Goal: Task Accomplishment & Management: Manage account settings

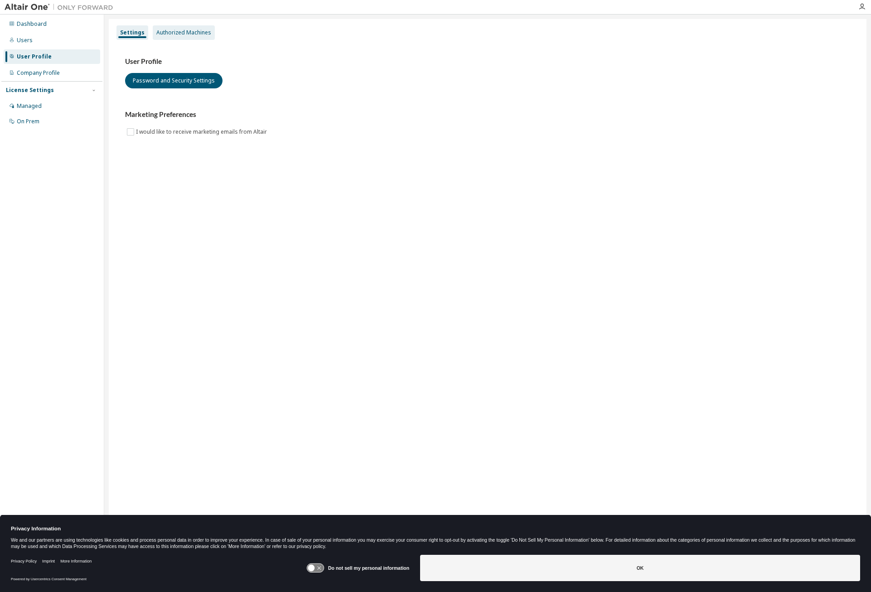
click at [178, 32] on div "Authorized Machines" at bounding box center [183, 32] width 55 height 7
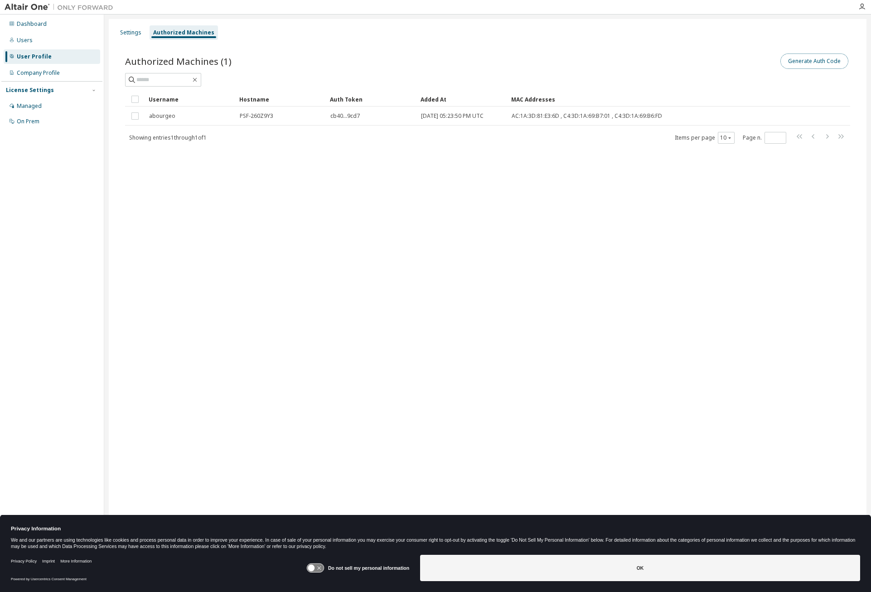
click at [822, 65] on button "Generate Auth Code" at bounding box center [815, 60] width 68 height 15
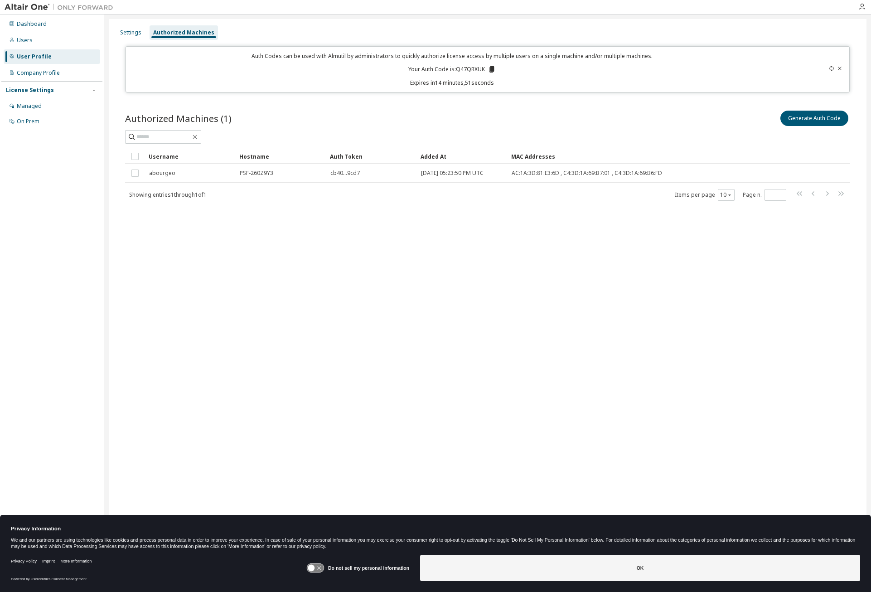
click at [462, 69] on p "Your Auth Code is: Q47QRXUK" at bounding box center [451, 69] width 87 height 8
copy p "Q47QRXUK"
click at [462, 66] on p "Your Auth Code is: Q47QRXUK" at bounding box center [451, 69] width 87 height 8
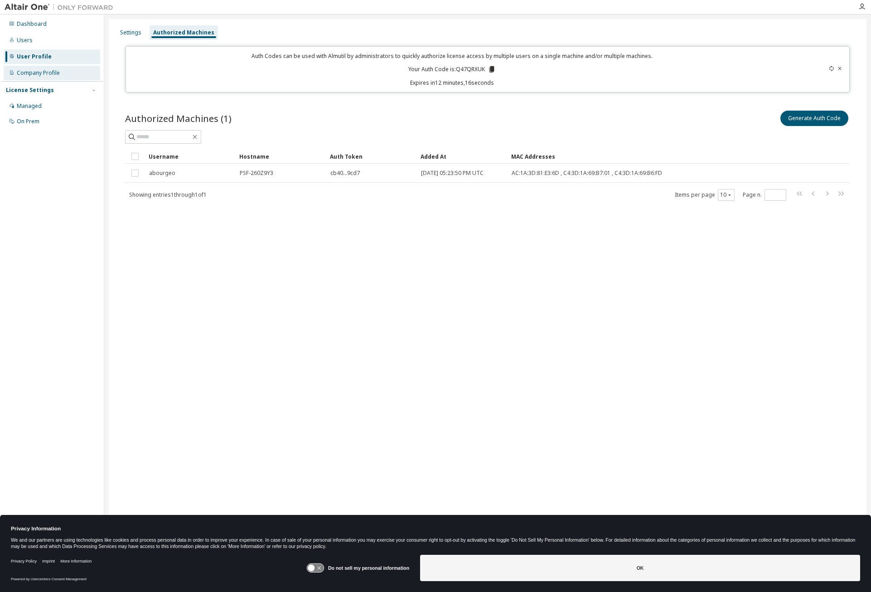
click at [34, 75] on div "Company Profile" at bounding box center [38, 72] width 43 height 7
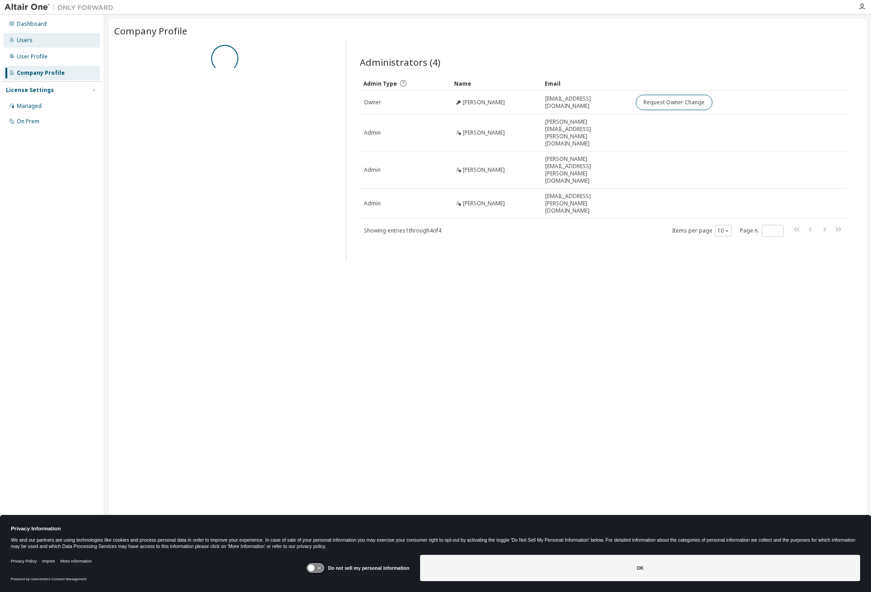
click at [22, 42] on div "Users" at bounding box center [25, 40] width 16 height 7
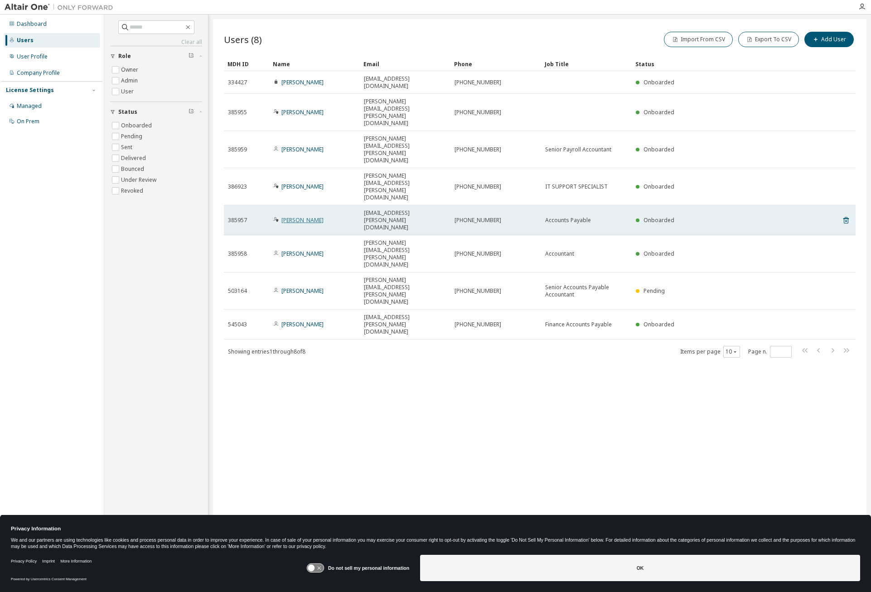
click at [291, 216] on link "[PERSON_NAME]" at bounding box center [303, 220] width 42 height 8
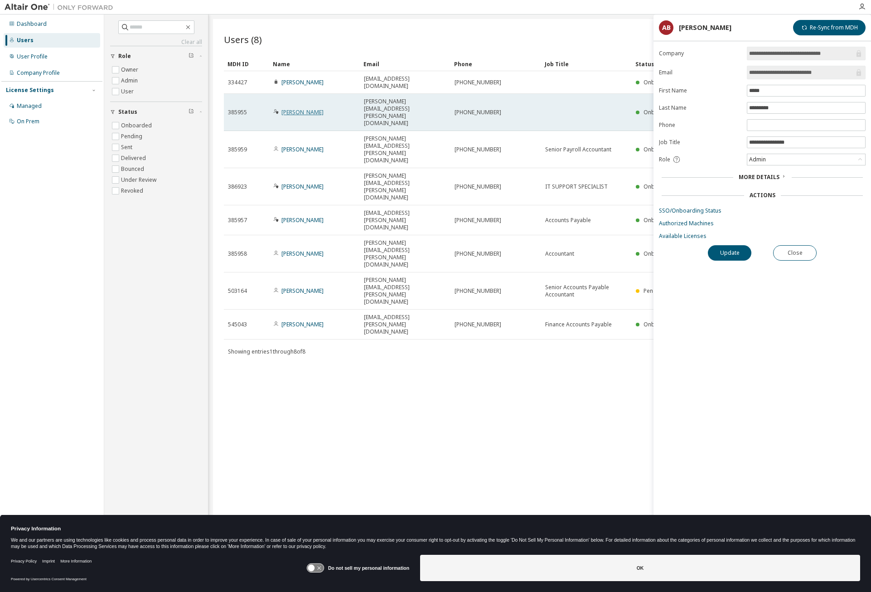
click at [286, 108] on link "[PERSON_NAME]" at bounding box center [303, 112] width 42 height 8
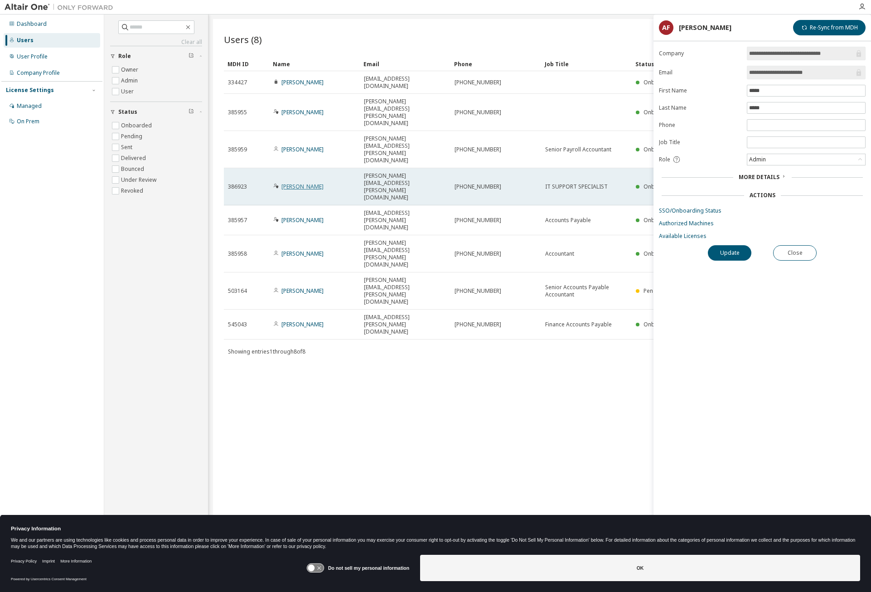
click at [286, 183] on link "[PERSON_NAME]" at bounding box center [303, 187] width 42 height 8
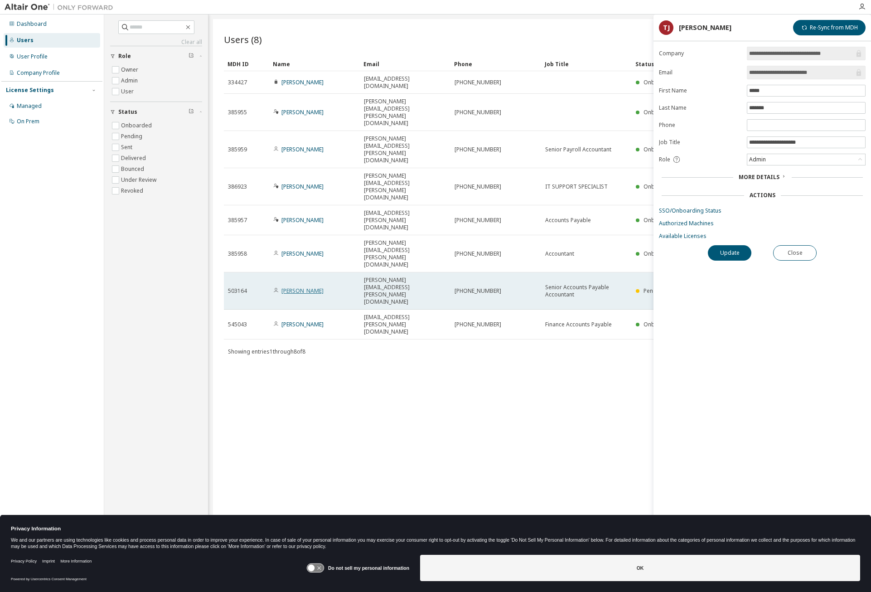
click at [292, 287] on link "Laura Davis" at bounding box center [303, 291] width 42 height 8
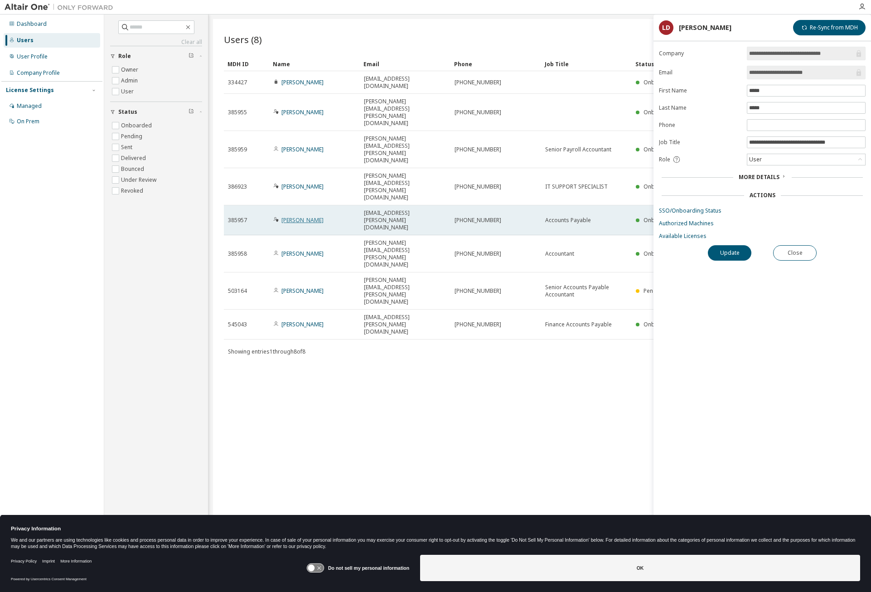
click at [309, 216] on link "[PERSON_NAME]" at bounding box center [303, 220] width 42 height 8
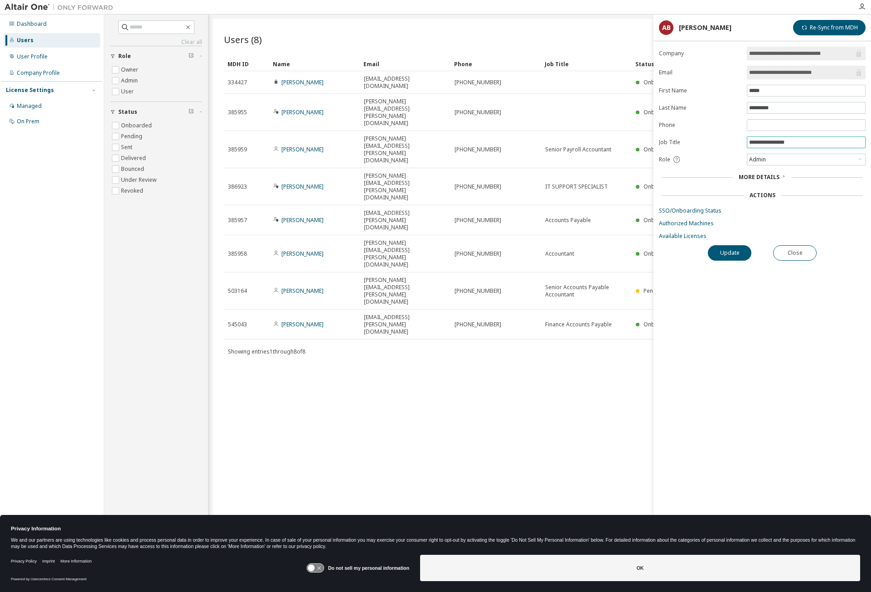
click at [799, 139] on input "**********" at bounding box center [806, 142] width 114 height 7
type input "**********"
click at [733, 252] on button "Update" at bounding box center [730, 252] width 44 height 15
click at [369, 243] on div "Users (8) Import From CSV Export To CSV Add User Clear Load Save Save As Field …" at bounding box center [540, 290] width 654 height 542
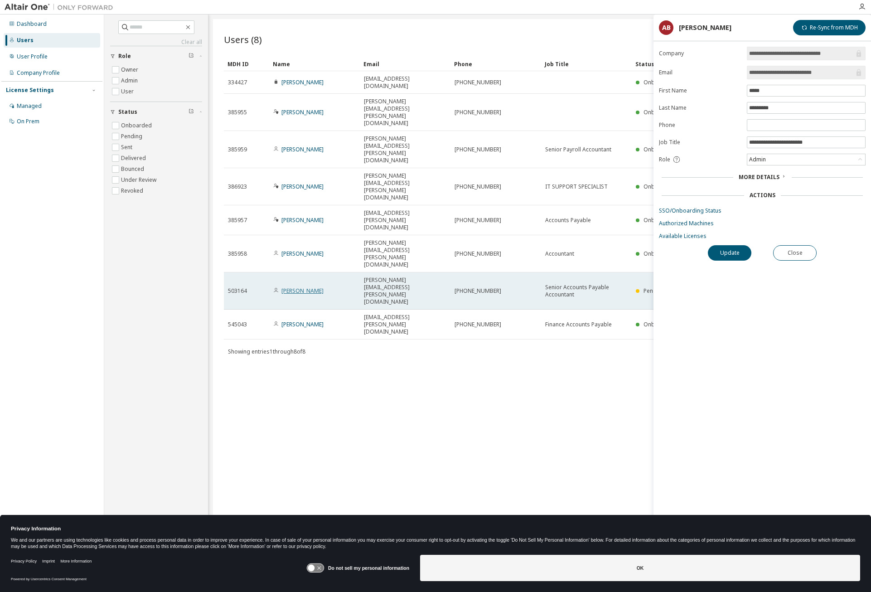
click at [291, 287] on link "Laura Davis" at bounding box center [303, 291] width 42 height 8
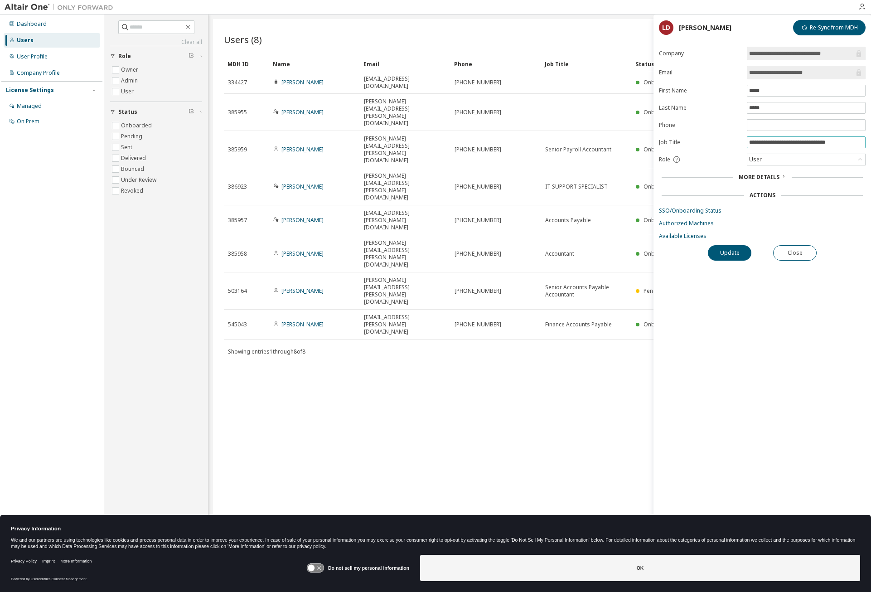
drag, startPoint x: 845, startPoint y: 140, endPoint x: 723, endPoint y: 144, distance: 122.0
click at [723, 144] on form "**********" at bounding box center [762, 143] width 207 height 193
click at [776, 160] on div "User" at bounding box center [807, 159] width 118 height 11
click at [766, 194] on li "User" at bounding box center [806, 195] width 116 height 12
click at [770, 179] on span "More Details" at bounding box center [759, 177] width 41 height 8
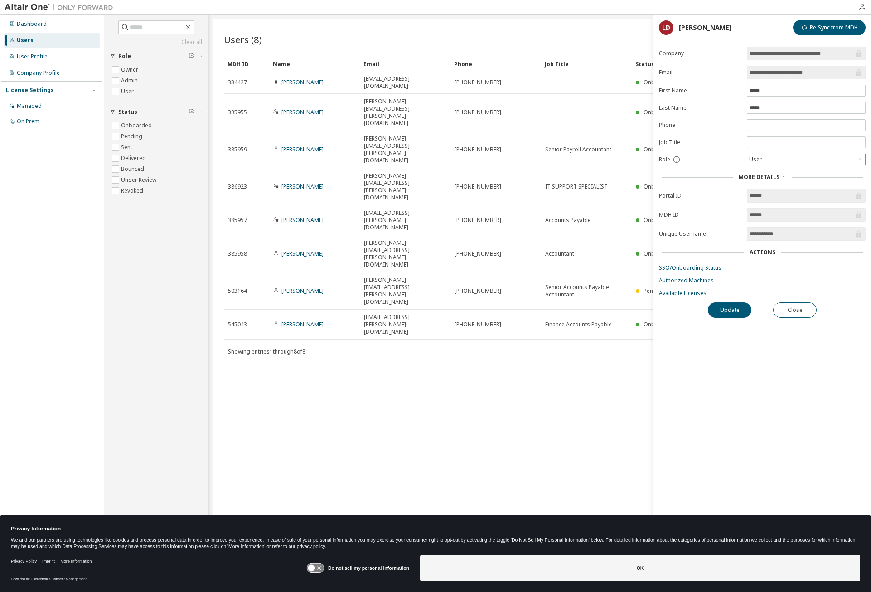
click at [859, 74] on icon at bounding box center [858, 72] width 9 height 9
click at [476, 277] on div "Users (8) Import From CSV Export To CSV Add User Clear Load Save Save As Field …" at bounding box center [540, 290] width 654 height 542
click at [785, 311] on button "Close" at bounding box center [795, 309] width 44 height 15
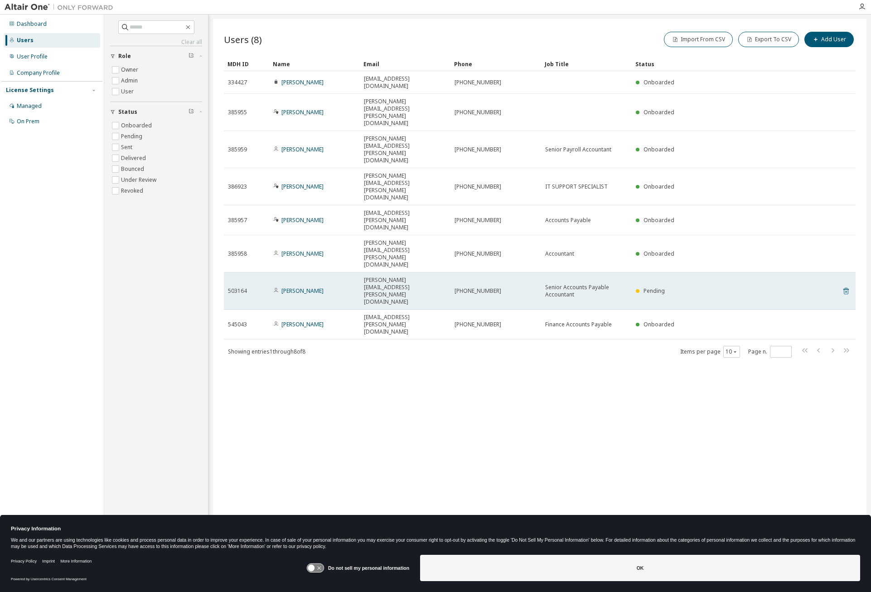
click at [845, 286] on icon at bounding box center [846, 291] width 8 height 11
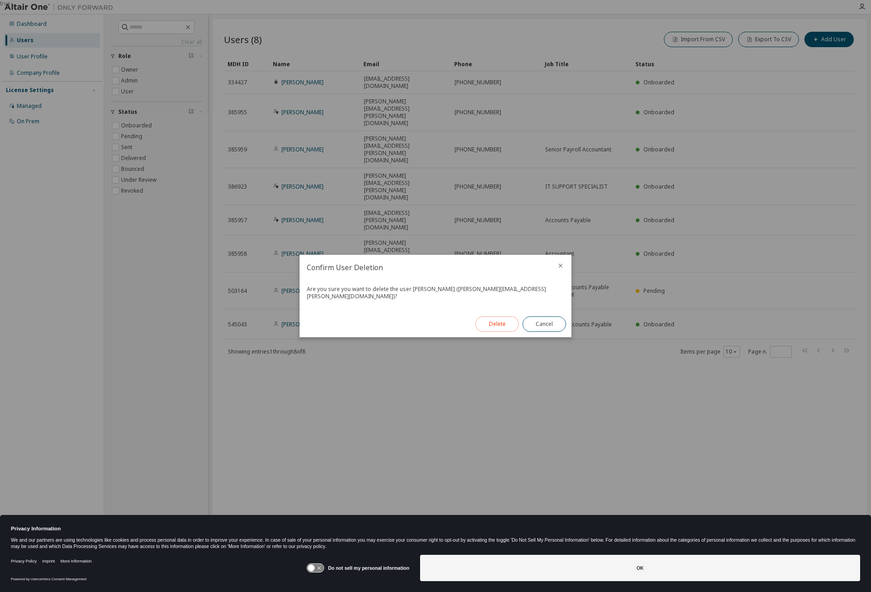
click at [501, 321] on button "Delete" at bounding box center [498, 323] width 44 height 15
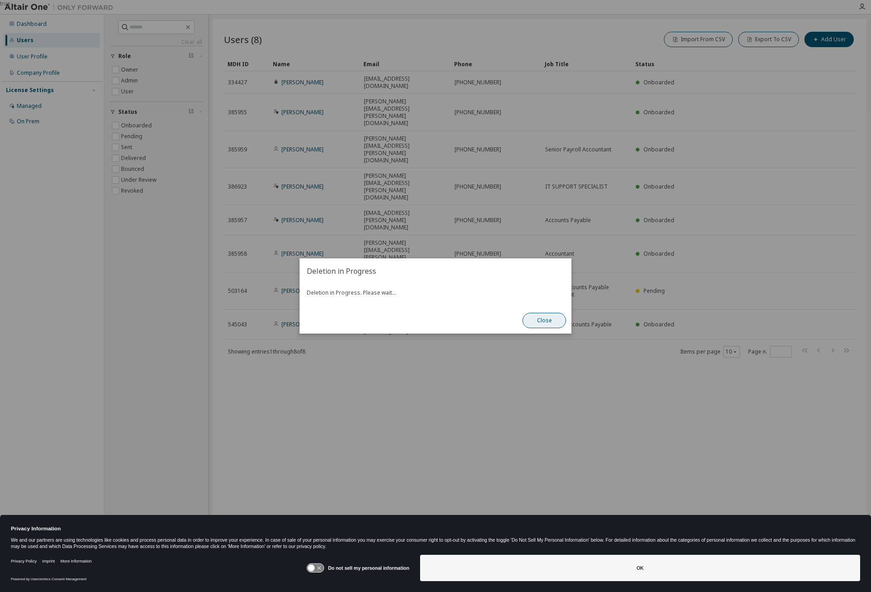
click at [546, 318] on button "Close" at bounding box center [545, 320] width 44 height 15
click at [546, 320] on button "Close" at bounding box center [545, 320] width 44 height 15
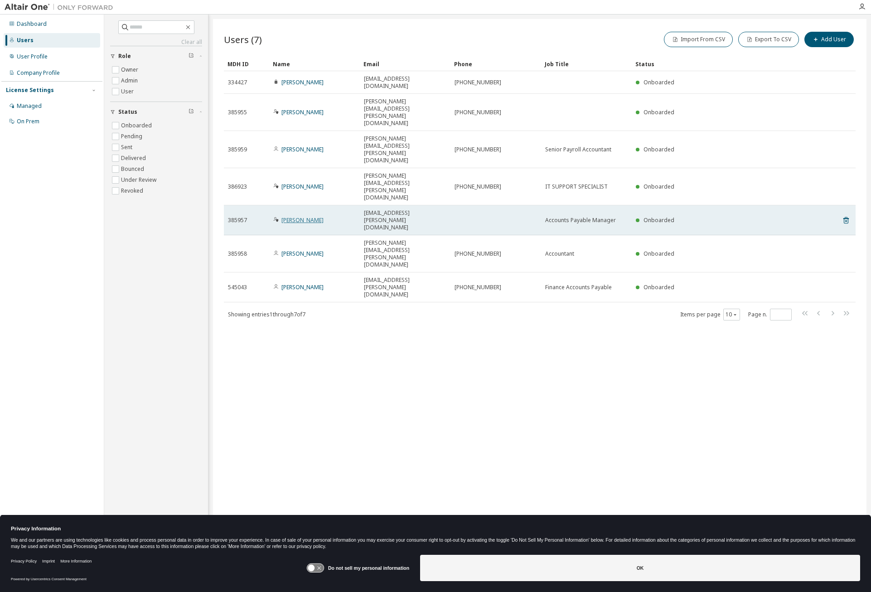
click at [300, 216] on link "[PERSON_NAME]" at bounding box center [303, 220] width 42 height 8
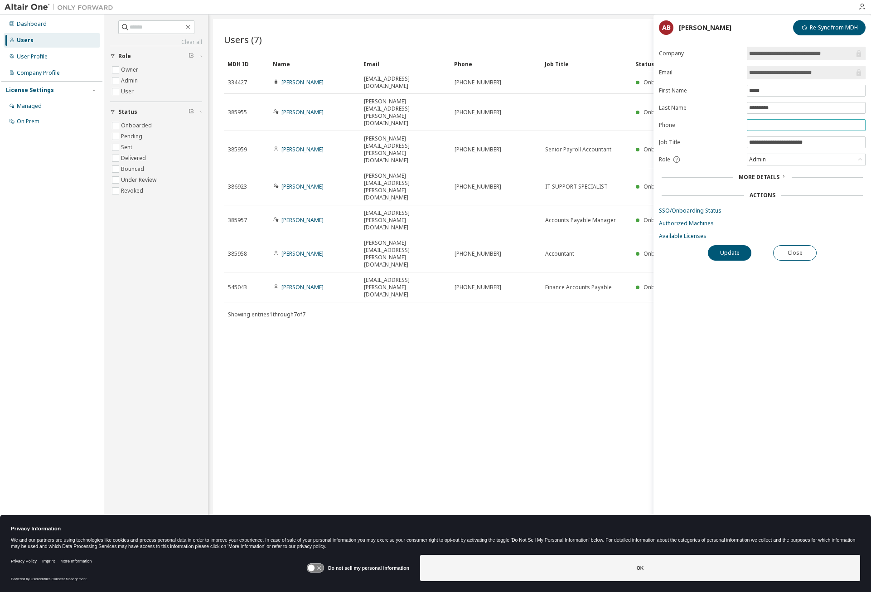
click at [761, 126] on input "text" at bounding box center [806, 124] width 114 height 7
type input "**********"
click at [730, 257] on button "Update" at bounding box center [730, 252] width 44 height 15
click at [729, 251] on button "Update" at bounding box center [730, 252] width 44 height 15
click at [795, 254] on button "Close" at bounding box center [795, 252] width 44 height 15
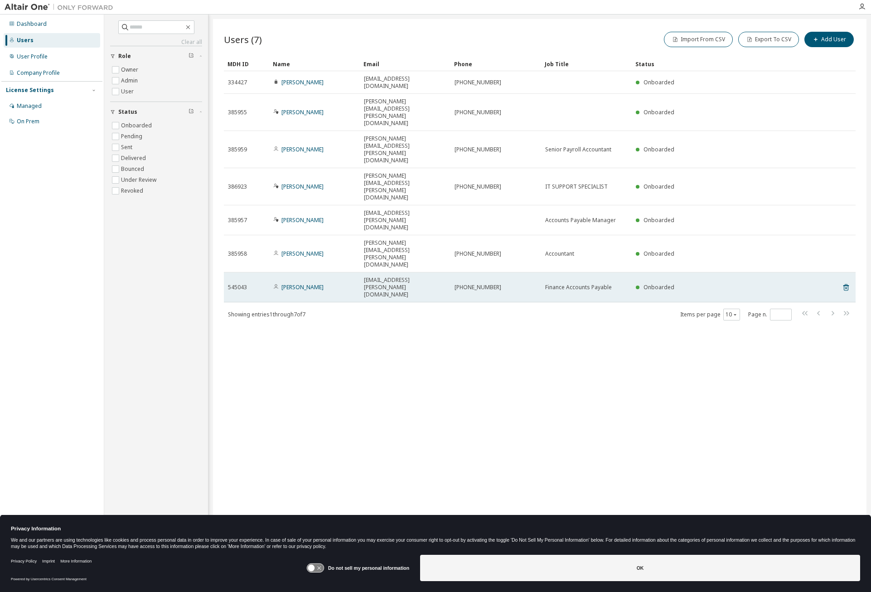
click at [303, 272] on td "[PERSON_NAME]" at bounding box center [314, 287] width 91 height 30
click at [300, 283] on link "[PERSON_NAME]" at bounding box center [303, 287] width 42 height 8
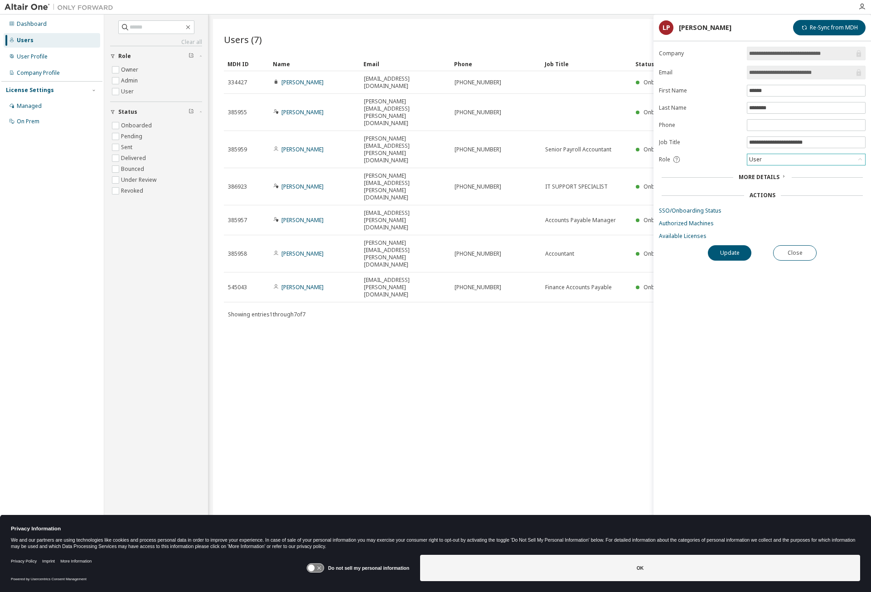
click at [783, 157] on div "User" at bounding box center [807, 159] width 118 height 11
click at [767, 313] on div "**********" at bounding box center [763, 306] width 218 height 519
click at [695, 237] on link "Available Licenses" at bounding box center [762, 236] width 207 height 7
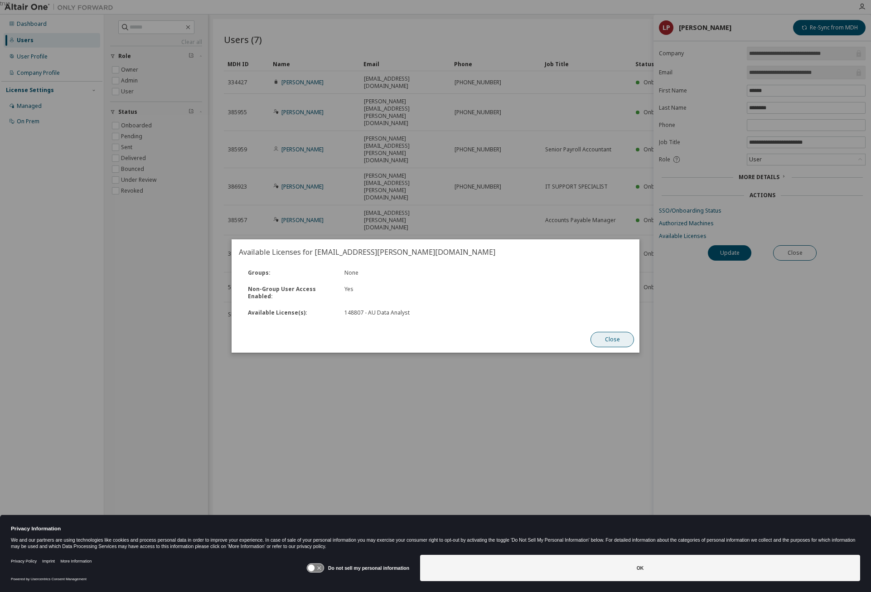
click at [611, 341] on button "Close" at bounding box center [613, 339] width 44 height 15
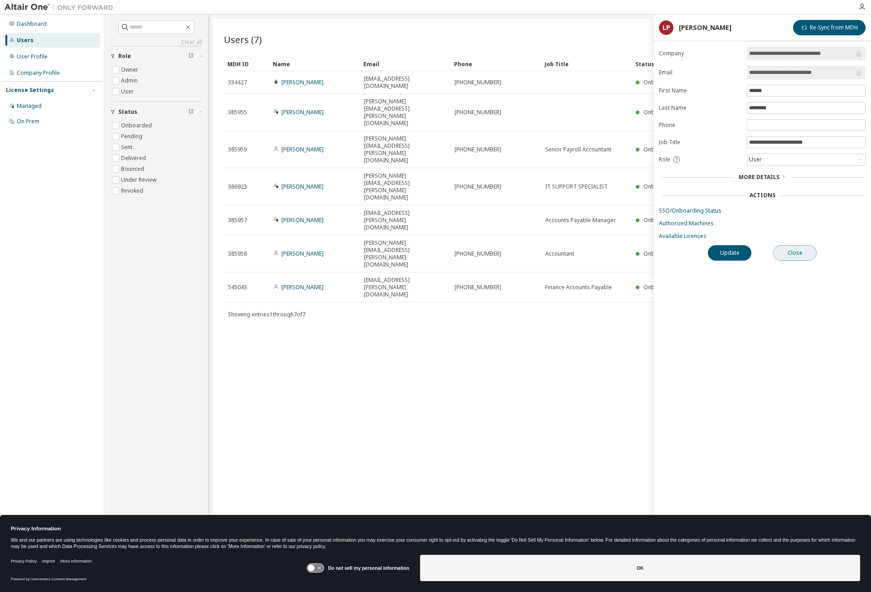
click at [791, 252] on button "Close" at bounding box center [795, 252] width 44 height 15
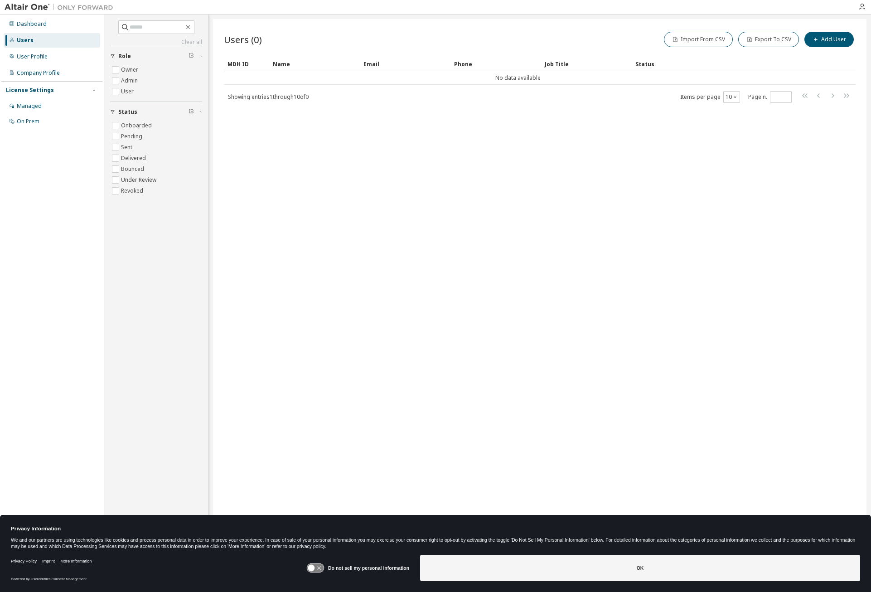
click at [121, 217] on div "Clear all Status Onboarded Pending Sent Delivered Bounced Under Review Revoked …" at bounding box center [156, 282] width 101 height 532
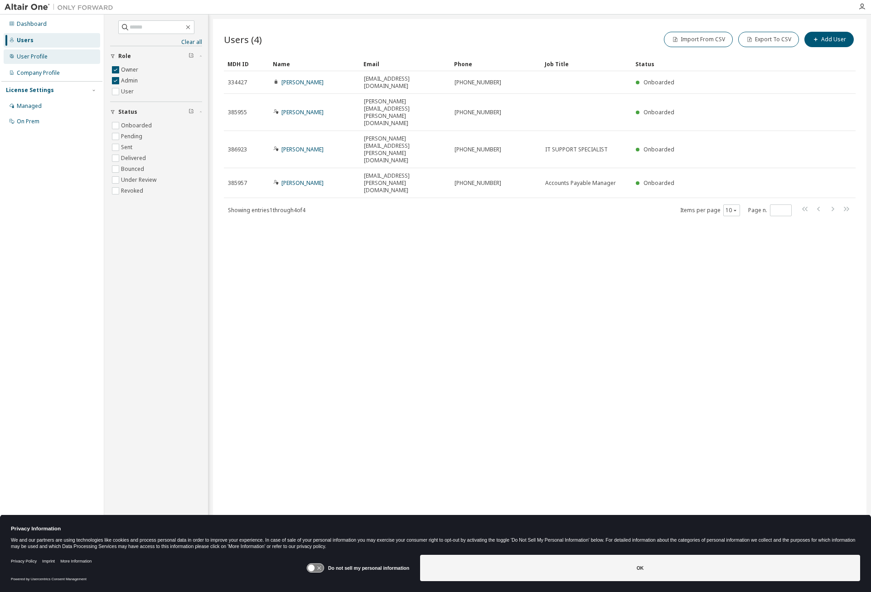
click at [41, 56] on div "User Profile" at bounding box center [32, 56] width 31 height 7
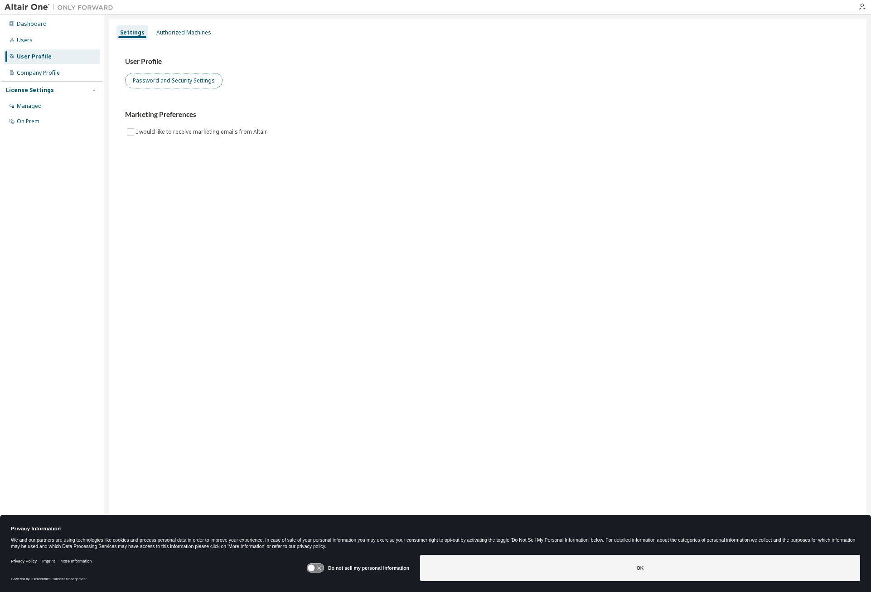
click at [161, 83] on button "Password and Security Settings" at bounding box center [173, 80] width 97 height 15
click at [25, 42] on div "Users" at bounding box center [25, 40] width 16 height 7
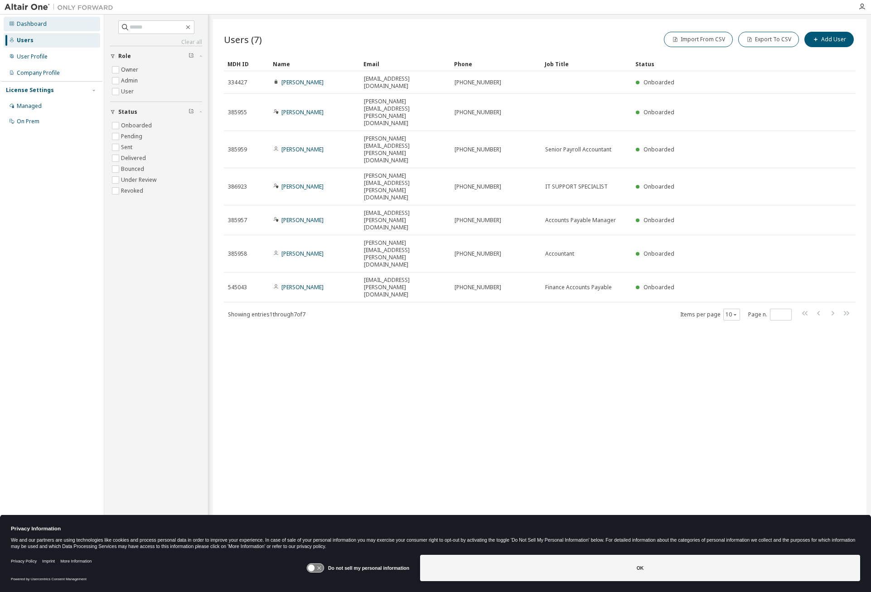
click at [29, 24] on div "Dashboard" at bounding box center [32, 23] width 30 height 7
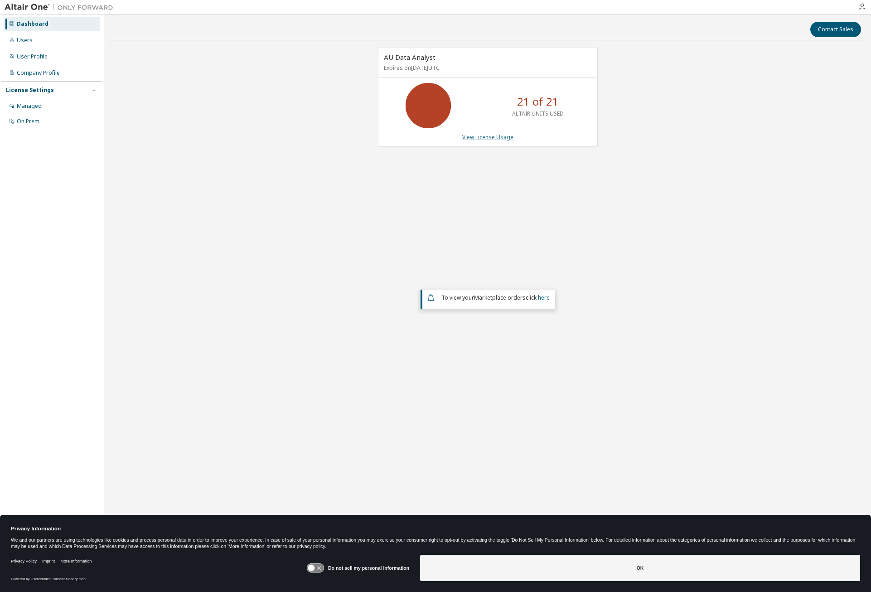
click at [494, 138] on link "View License Usage" at bounding box center [487, 137] width 51 height 8
